Goal: Task Accomplishment & Management: Use online tool/utility

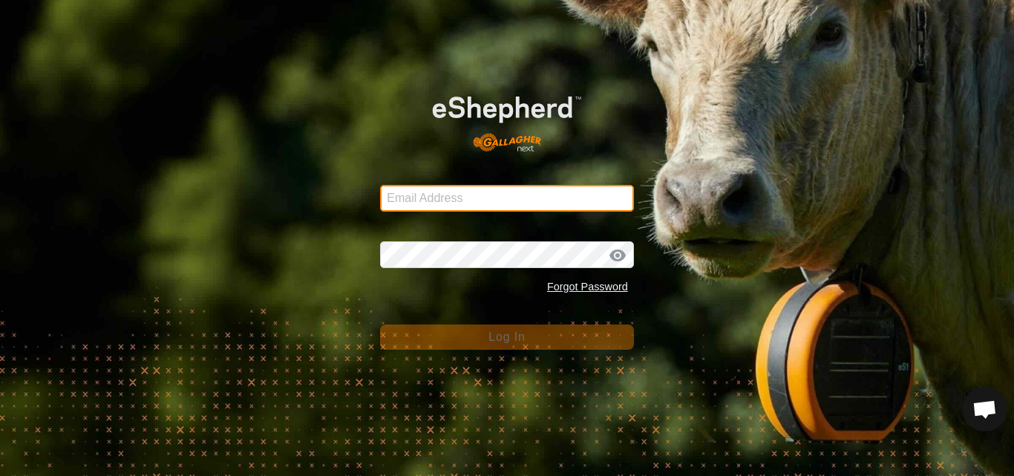
click at [496, 195] on input "Email Address" at bounding box center [507, 198] width 254 height 27
type input "[EMAIL_ADDRESS][DOMAIN_NAME]"
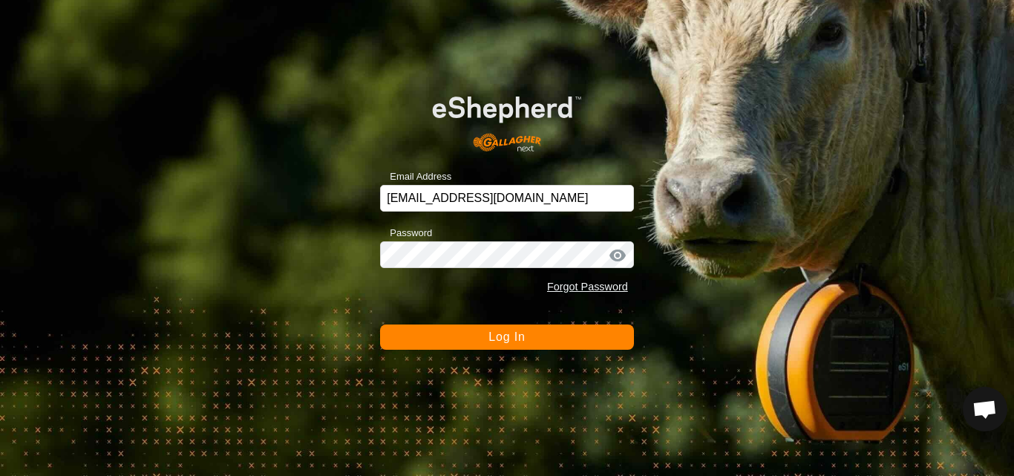
click at [478, 334] on button "Log In" at bounding box center [507, 336] width 254 height 25
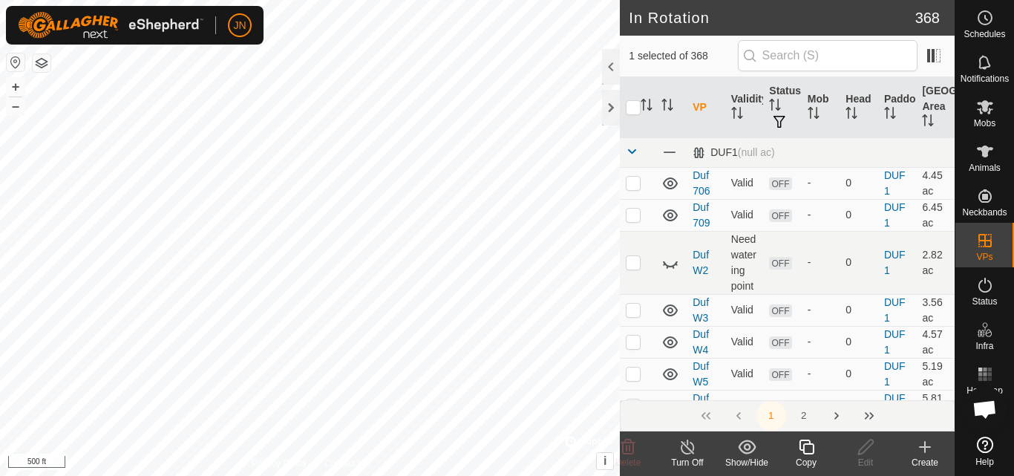
click at [813, 444] on icon at bounding box center [806, 447] width 15 height 15
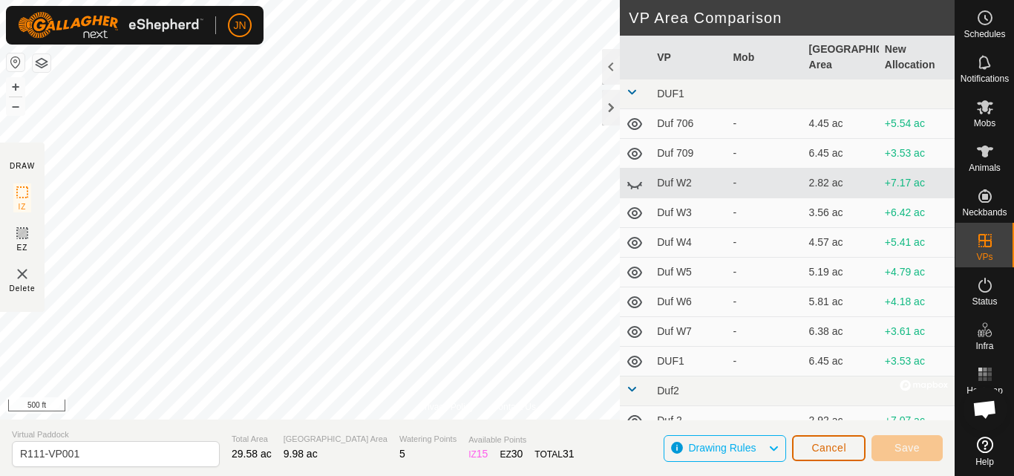
click at [541, 244] on div "Privacy Policy Contact Us WP 21 Type: creek Capacity: 100L Water Level: 100% Dr…" at bounding box center [477, 238] width 955 height 476
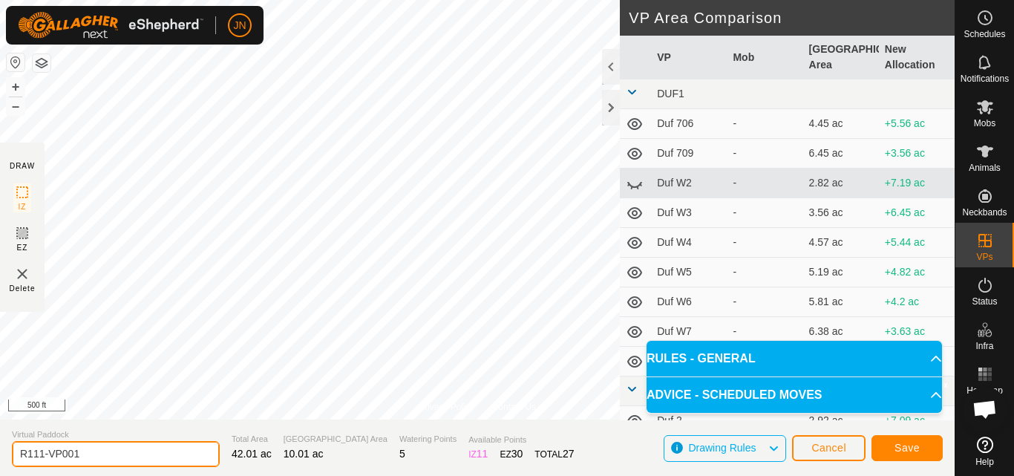
click at [83, 454] on input "R111-VP001" at bounding box center [116, 454] width 208 height 26
type input "R115"
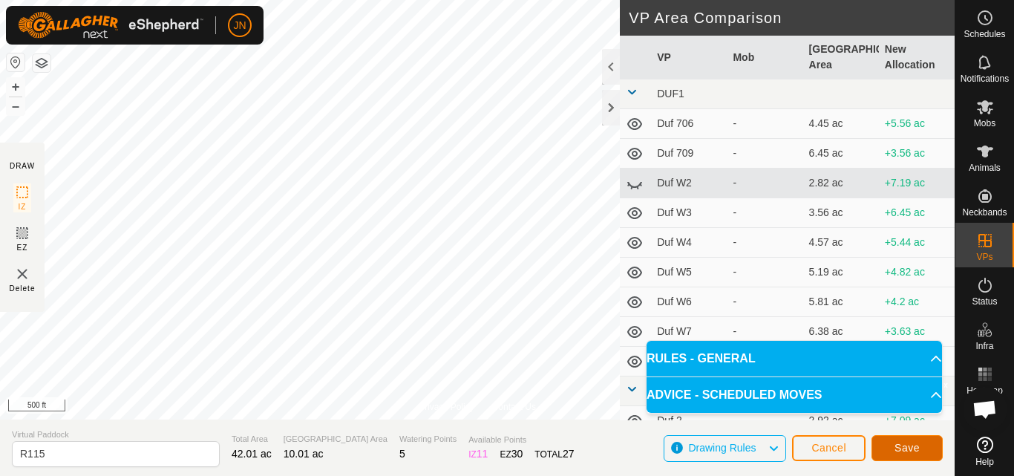
click at [905, 447] on span "Save" at bounding box center [907, 448] width 25 height 12
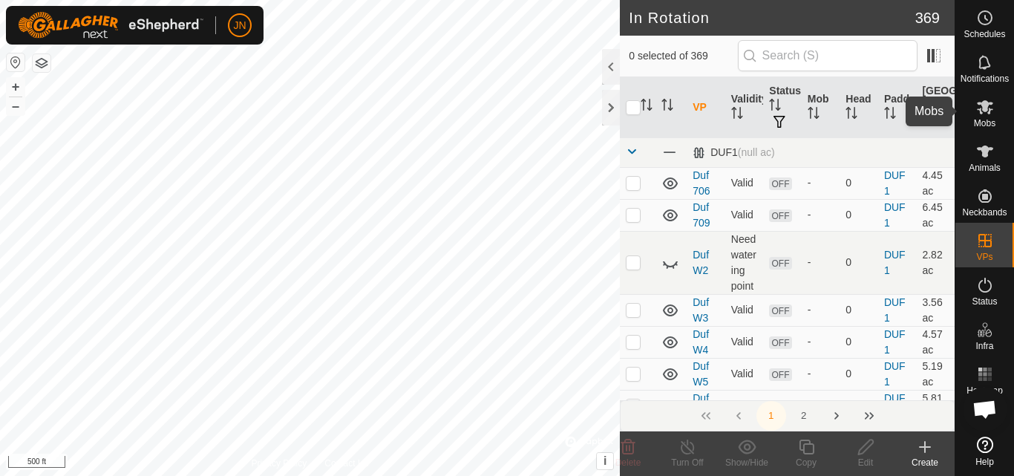
click at [980, 114] on icon at bounding box center [985, 107] width 18 height 18
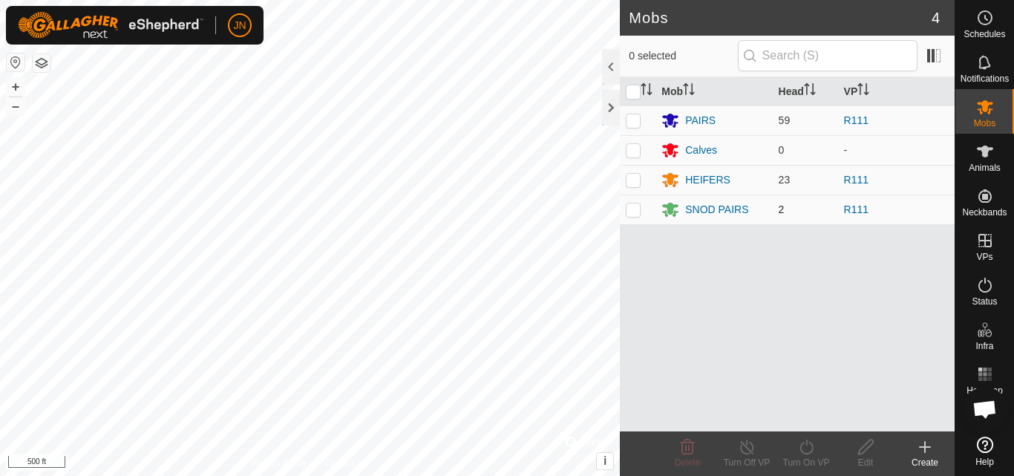
click at [636, 213] on p-checkbox at bounding box center [633, 209] width 15 height 12
checkbox input "true"
click at [636, 177] on p-checkbox at bounding box center [633, 180] width 15 height 12
checkbox input "true"
click at [639, 118] on p-checkbox at bounding box center [633, 120] width 15 height 12
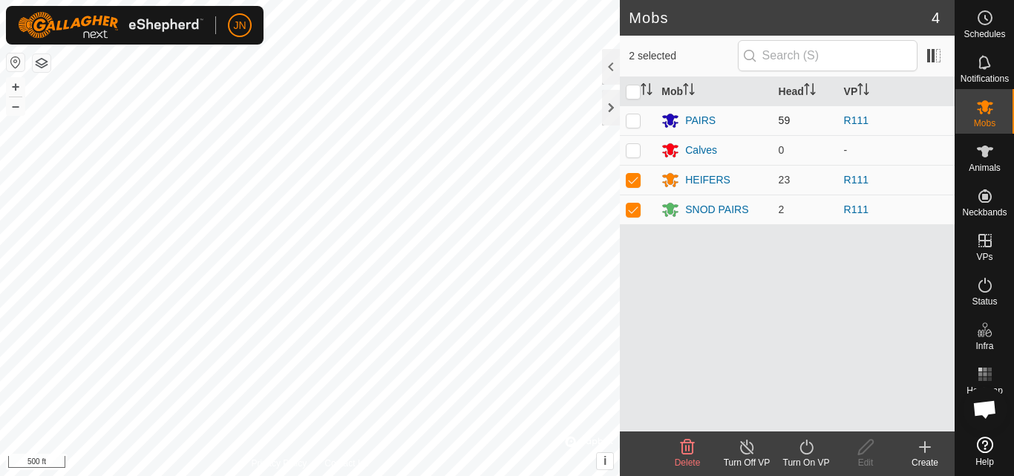
checkbox input "true"
click at [809, 447] on icon at bounding box center [806, 447] width 19 height 18
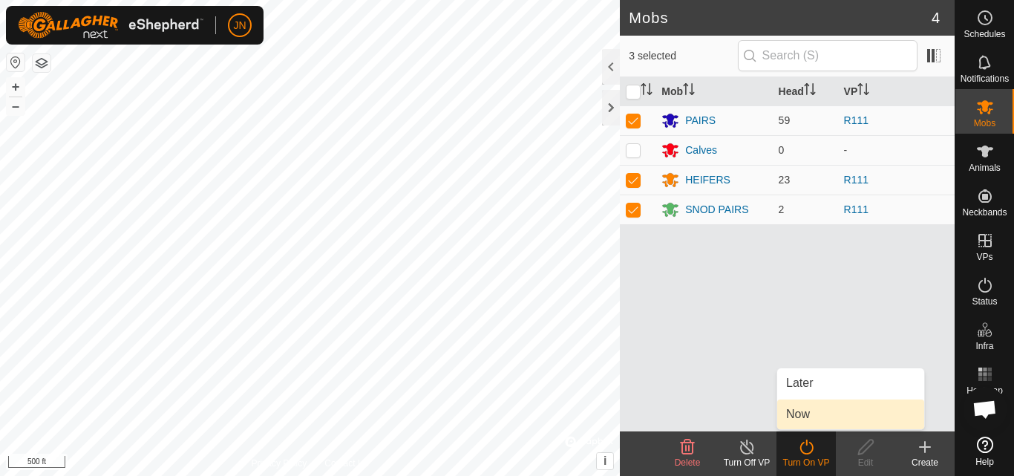
click at [806, 415] on link "Now" at bounding box center [850, 414] width 147 height 30
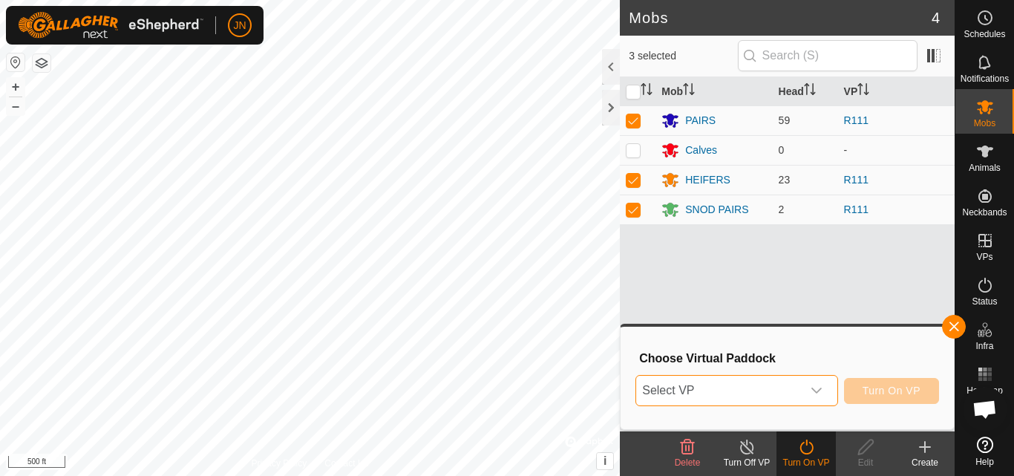
click at [737, 388] on span "Select VP" at bounding box center [718, 391] width 165 height 30
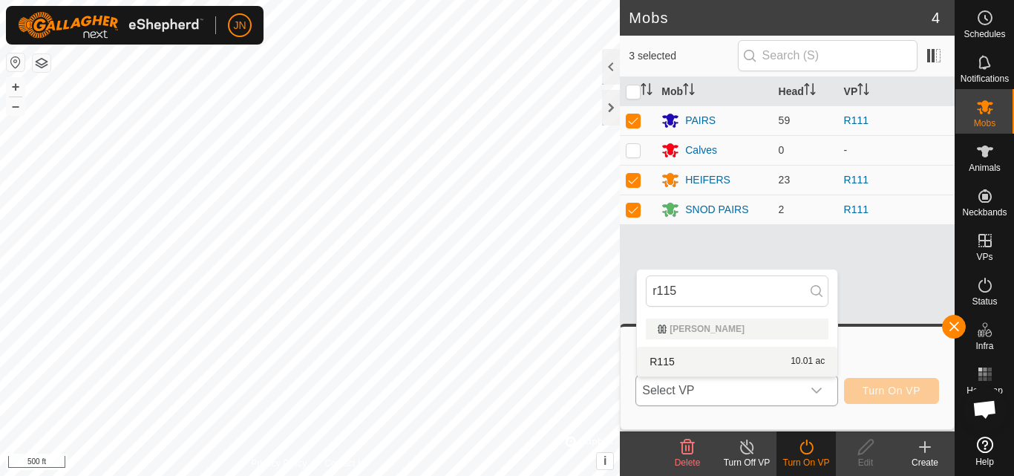
type input "r115"
click at [743, 366] on li "R115 10.01 ac" at bounding box center [737, 362] width 200 height 30
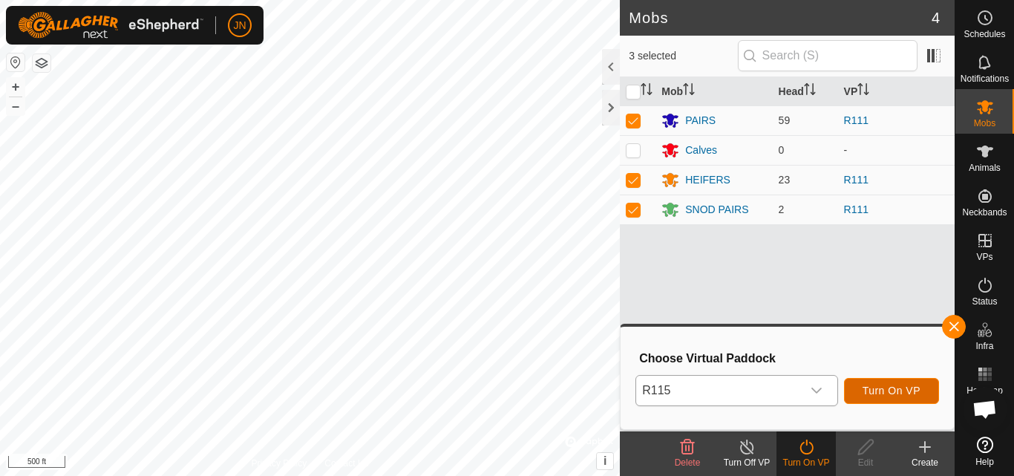
click at [885, 392] on span "Turn On VP" at bounding box center [892, 391] width 58 height 12
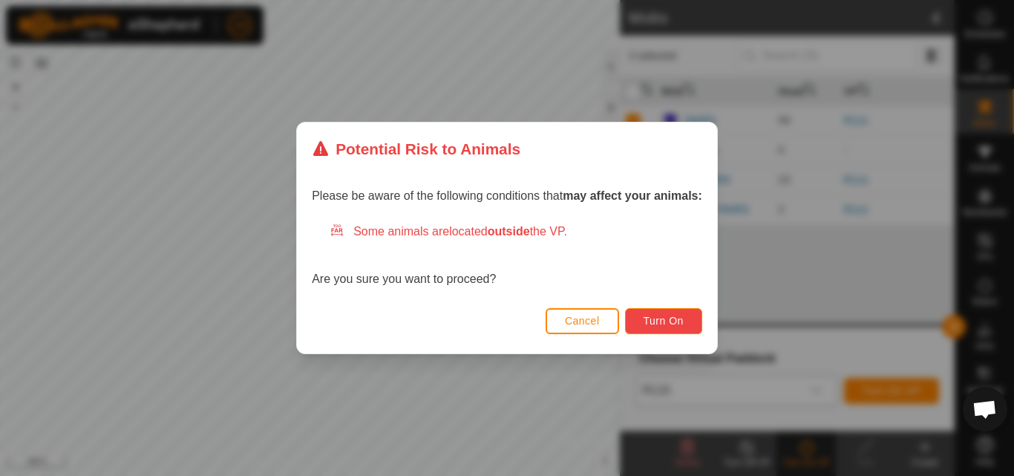
click at [683, 319] on span "Turn On" at bounding box center [664, 321] width 40 height 12
